Goal: Transaction & Acquisition: Purchase product/service

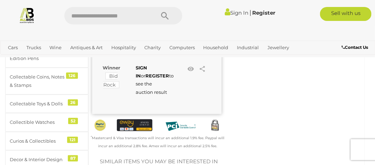
scroll to position [139, 0]
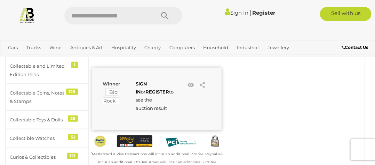
click at [157, 109] on span "SIGN IN or REGISTER to see the auction result" at bounding box center [155, 96] width 38 height 30
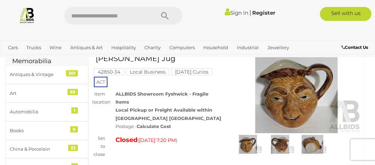
scroll to position [35, 0]
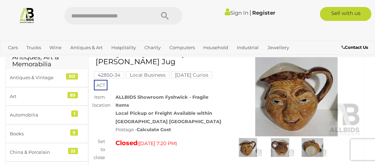
click at [317, 153] on img at bounding box center [312, 147] width 29 height 18
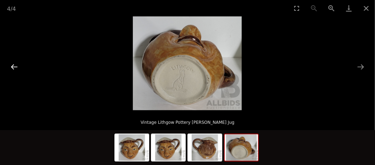
click at [13, 65] on button "Previous slide" at bounding box center [14, 67] width 15 height 14
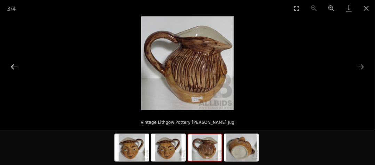
drag, startPoint x: 14, startPoint y: 65, endPoint x: 16, endPoint y: 62, distance: 3.7
click at [16, 62] on button "Previous slide" at bounding box center [14, 67] width 15 height 14
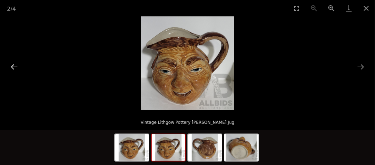
click at [14, 64] on button "Previous slide" at bounding box center [14, 67] width 15 height 14
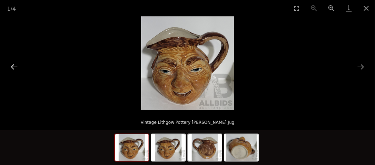
click at [15, 63] on button "Previous slide" at bounding box center [14, 67] width 15 height 14
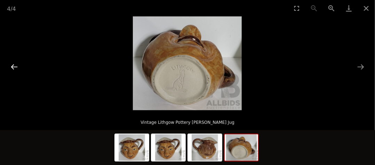
click at [16, 60] on button "Previous slide" at bounding box center [14, 67] width 15 height 14
